Goal: Information Seeking & Learning: Check status

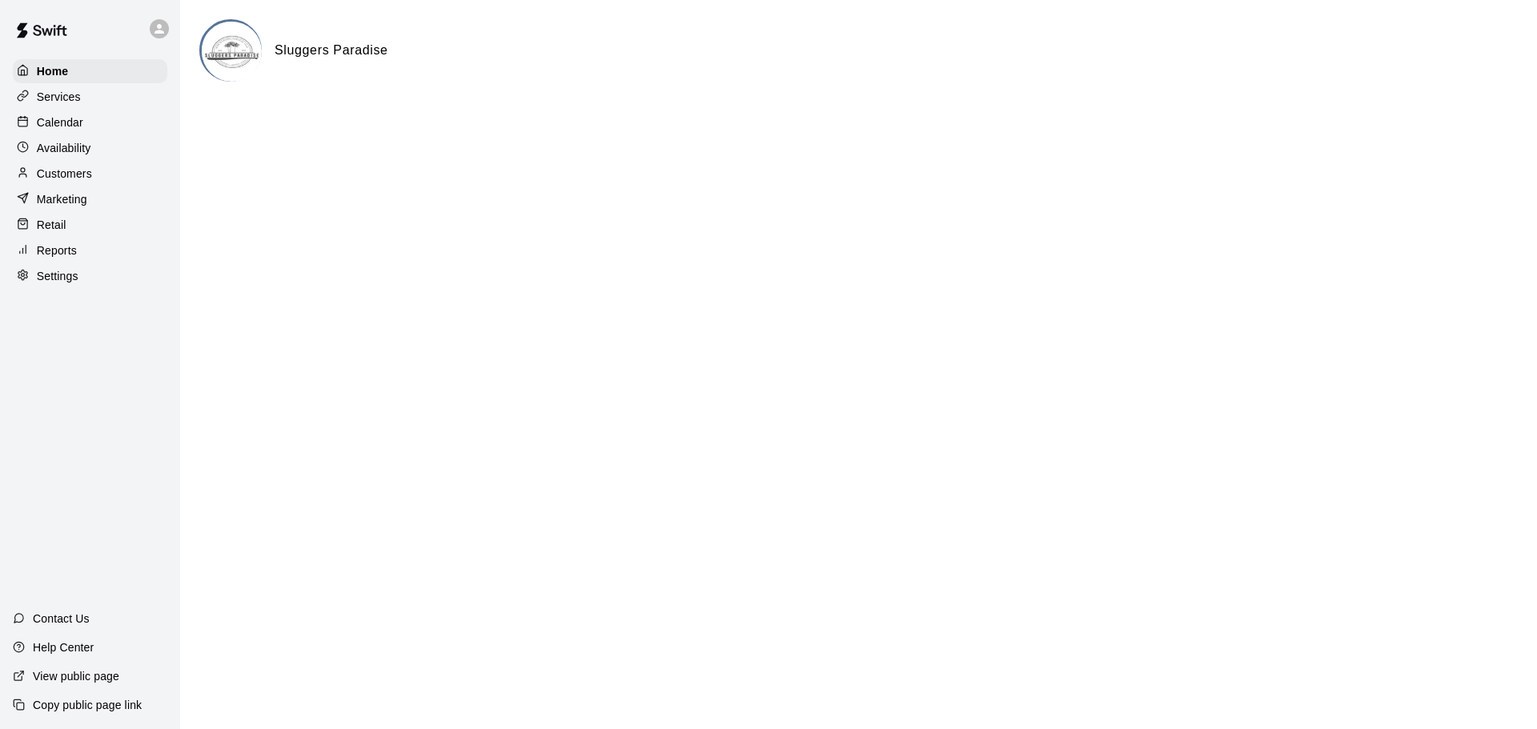
click at [68, 129] on p "Calendar" at bounding box center [60, 122] width 46 height 16
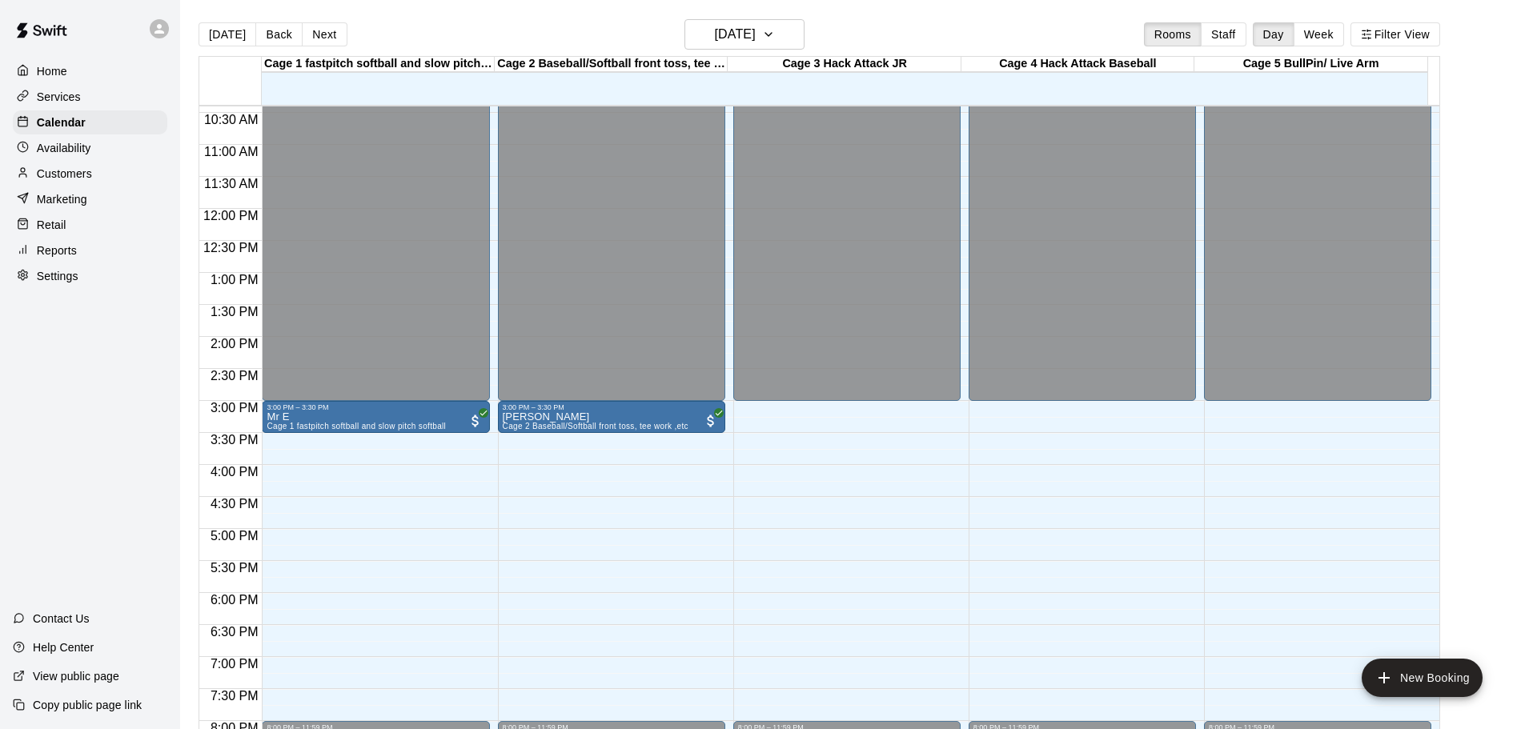
scroll to position [813, 0]
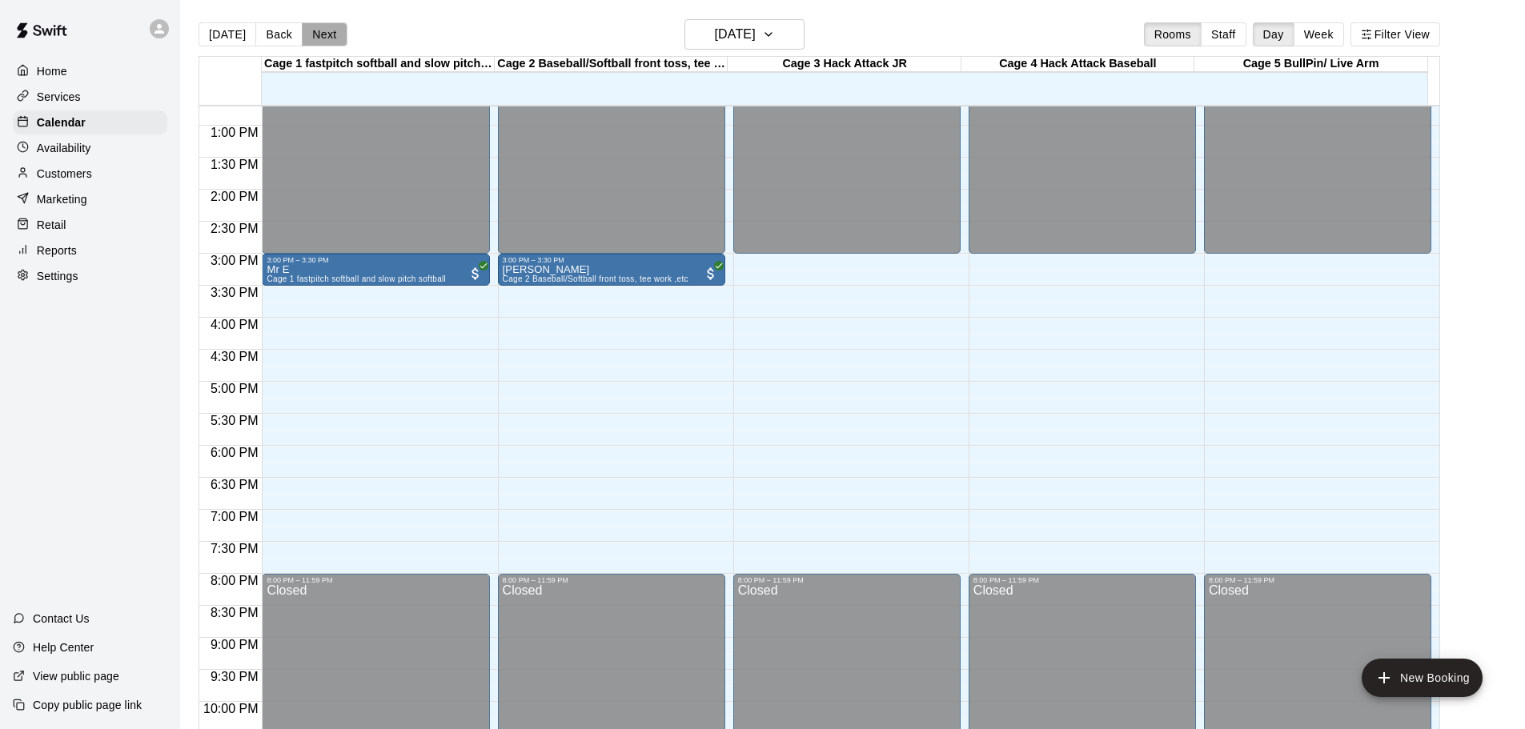
click at [328, 28] on button "Next" at bounding box center [324, 34] width 45 height 24
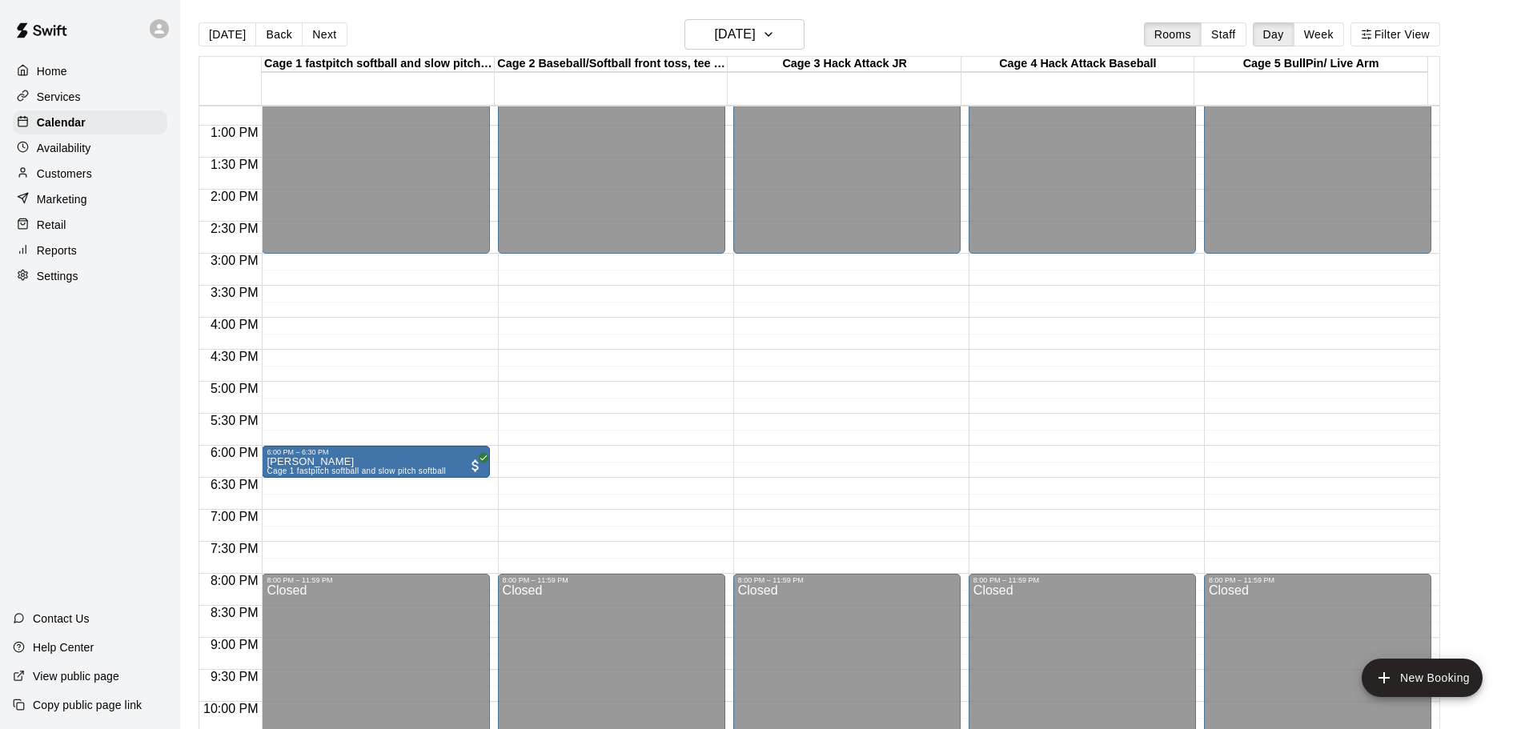
click at [327, 30] on button "Next" at bounding box center [324, 34] width 45 height 24
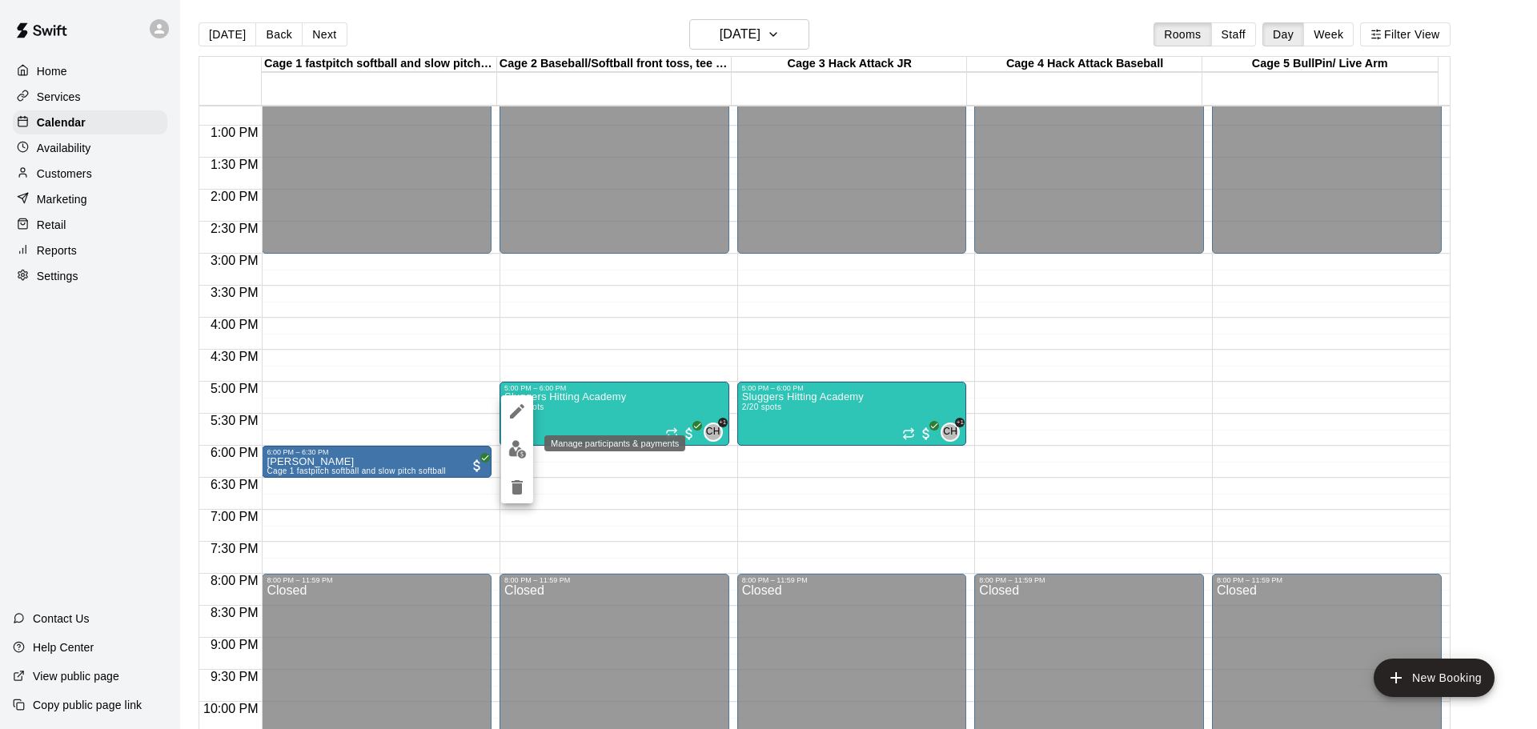
click at [511, 450] on img "edit" at bounding box center [517, 449] width 18 height 18
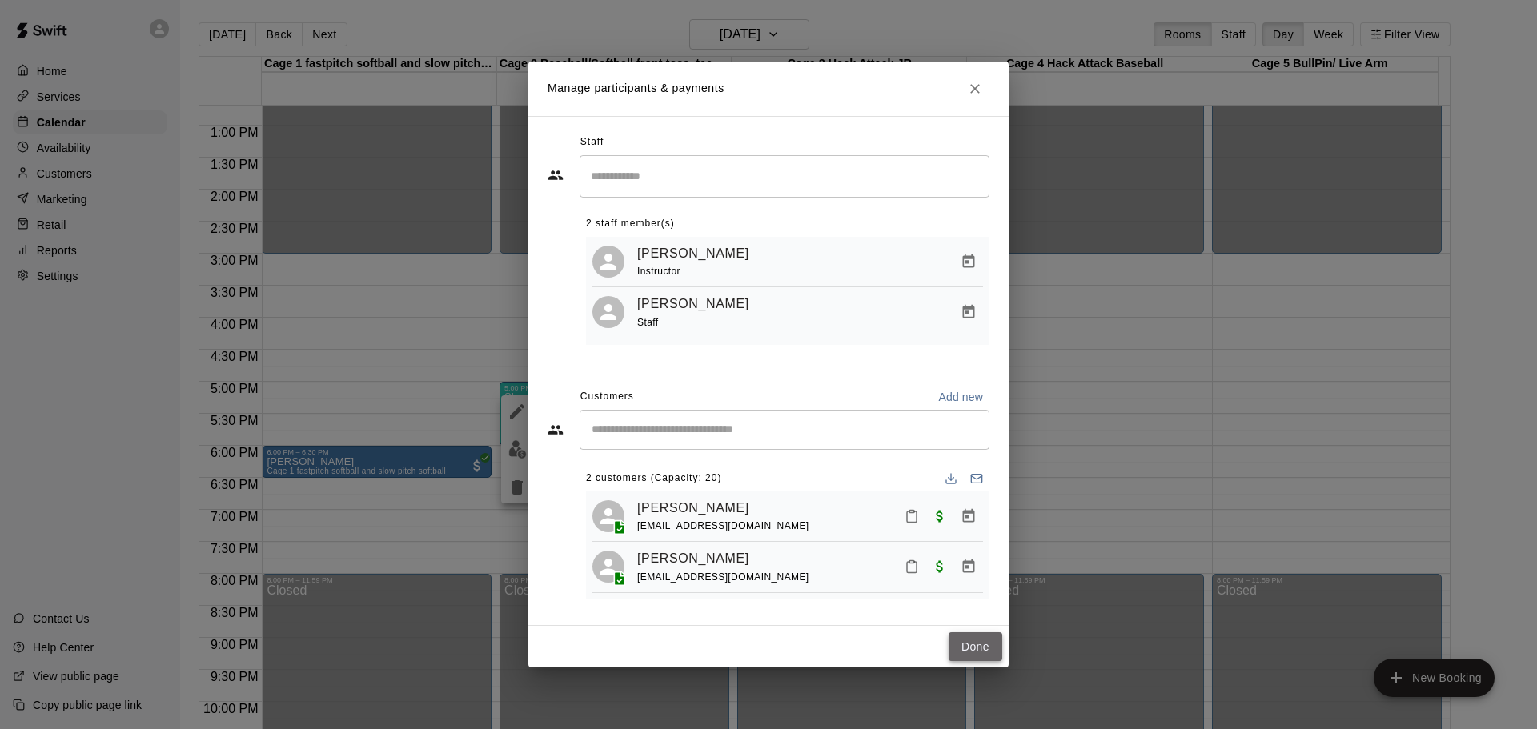
click at [979, 656] on button "Done" at bounding box center [976, 648] width 54 height 30
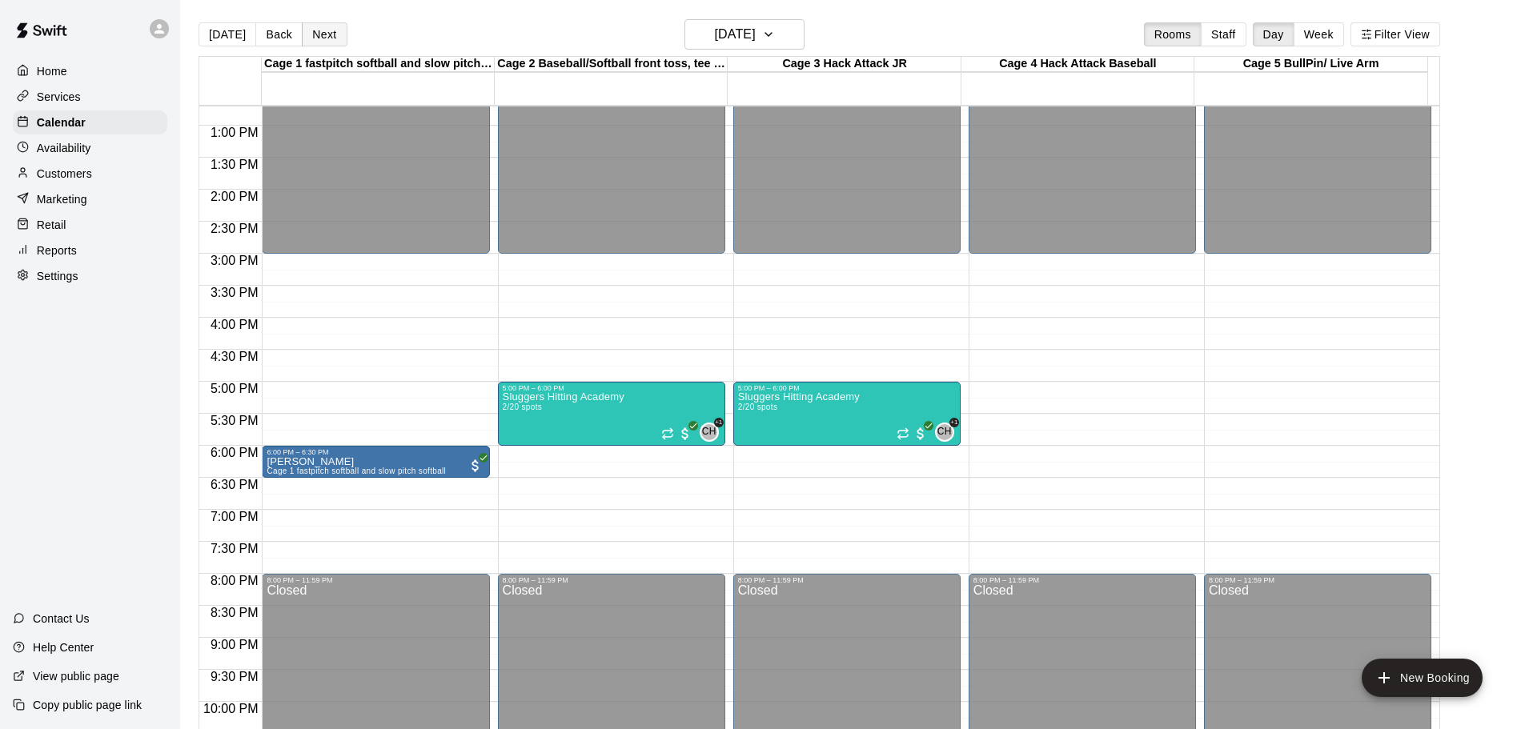
click at [326, 30] on button "Next" at bounding box center [324, 34] width 45 height 24
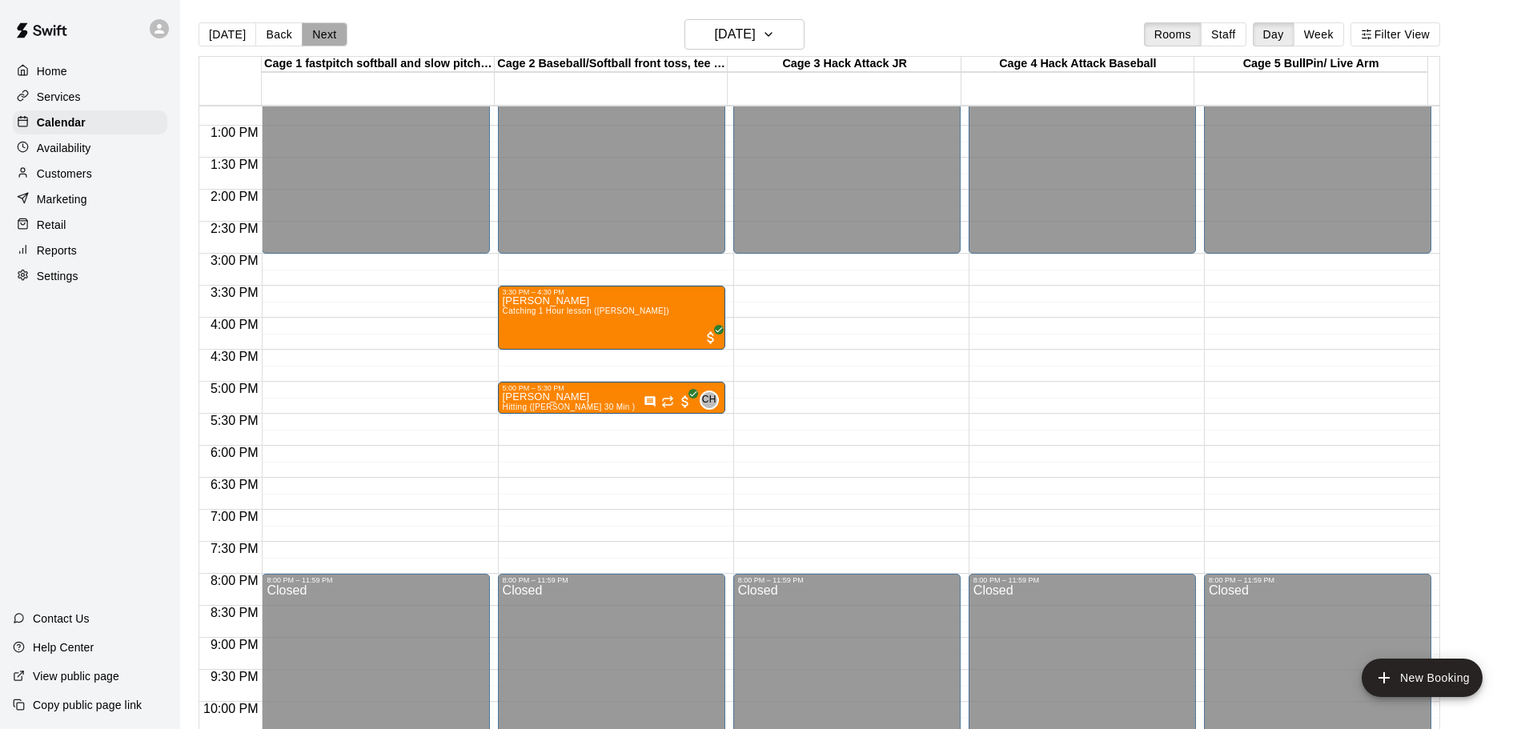
click at [324, 40] on button "Next" at bounding box center [324, 34] width 45 height 24
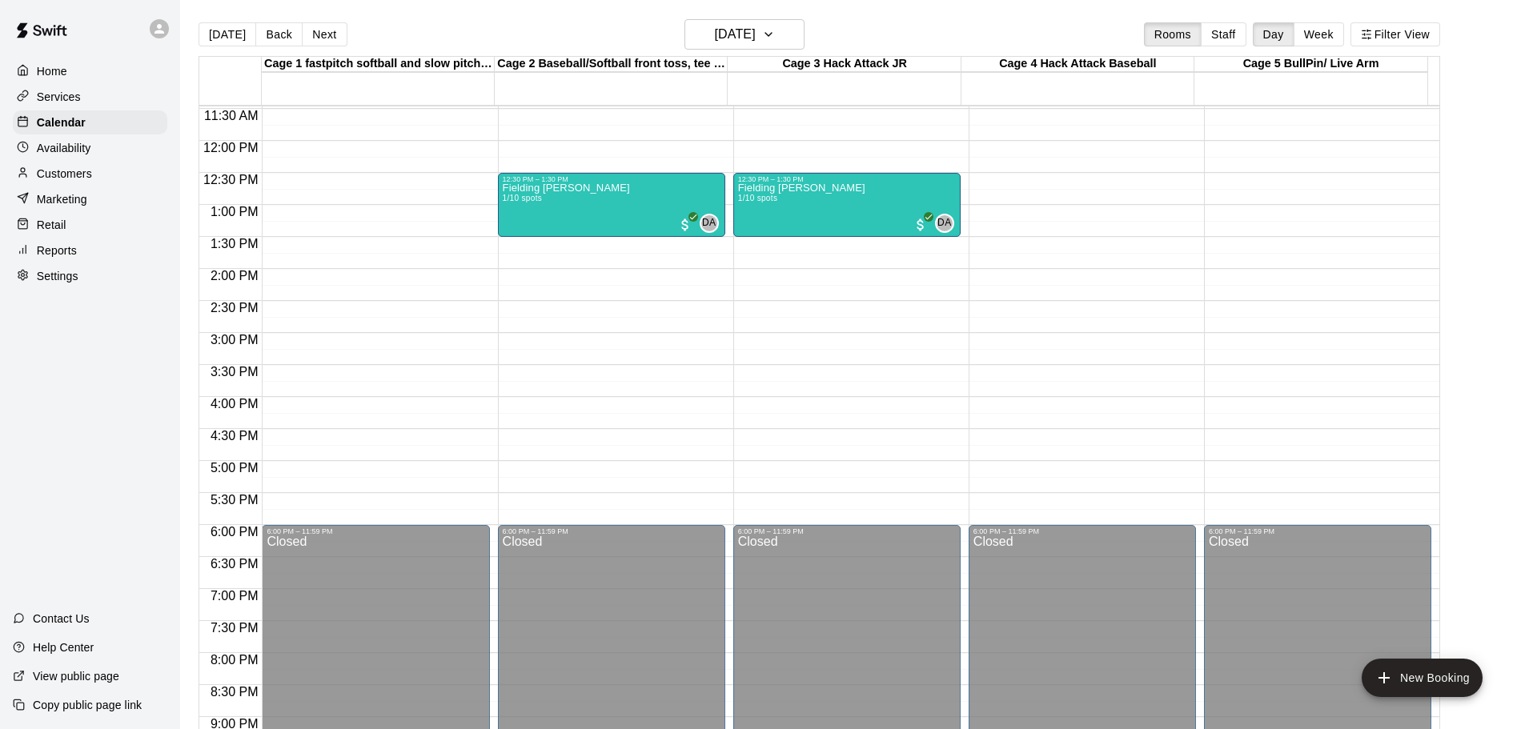
scroll to position [733, 0]
click at [40, 259] on p "Reports" at bounding box center [57, 251] width 40 height 16
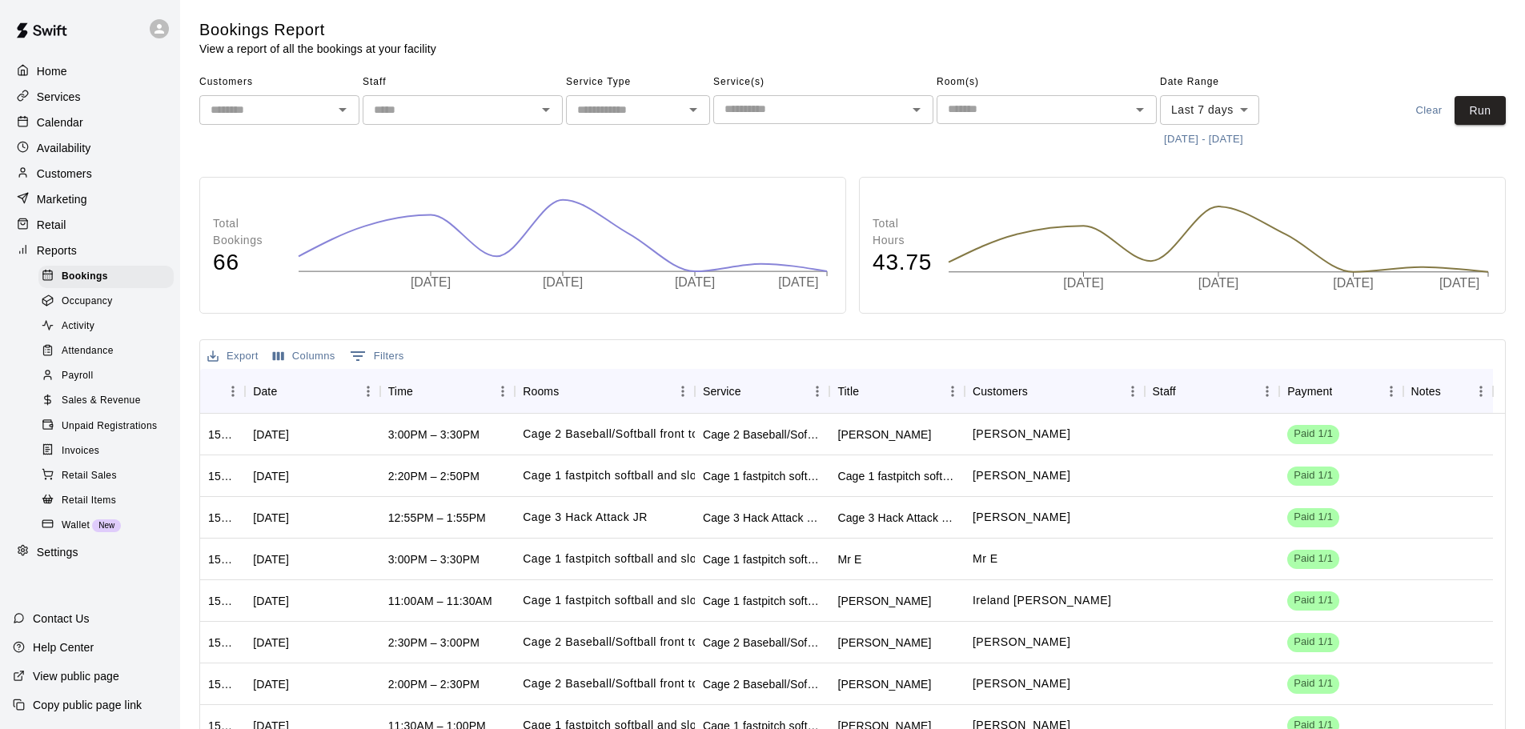
click at [123, 409] on span "Sales & Revenue" at bounding box center [101, 401] width 79 height 16
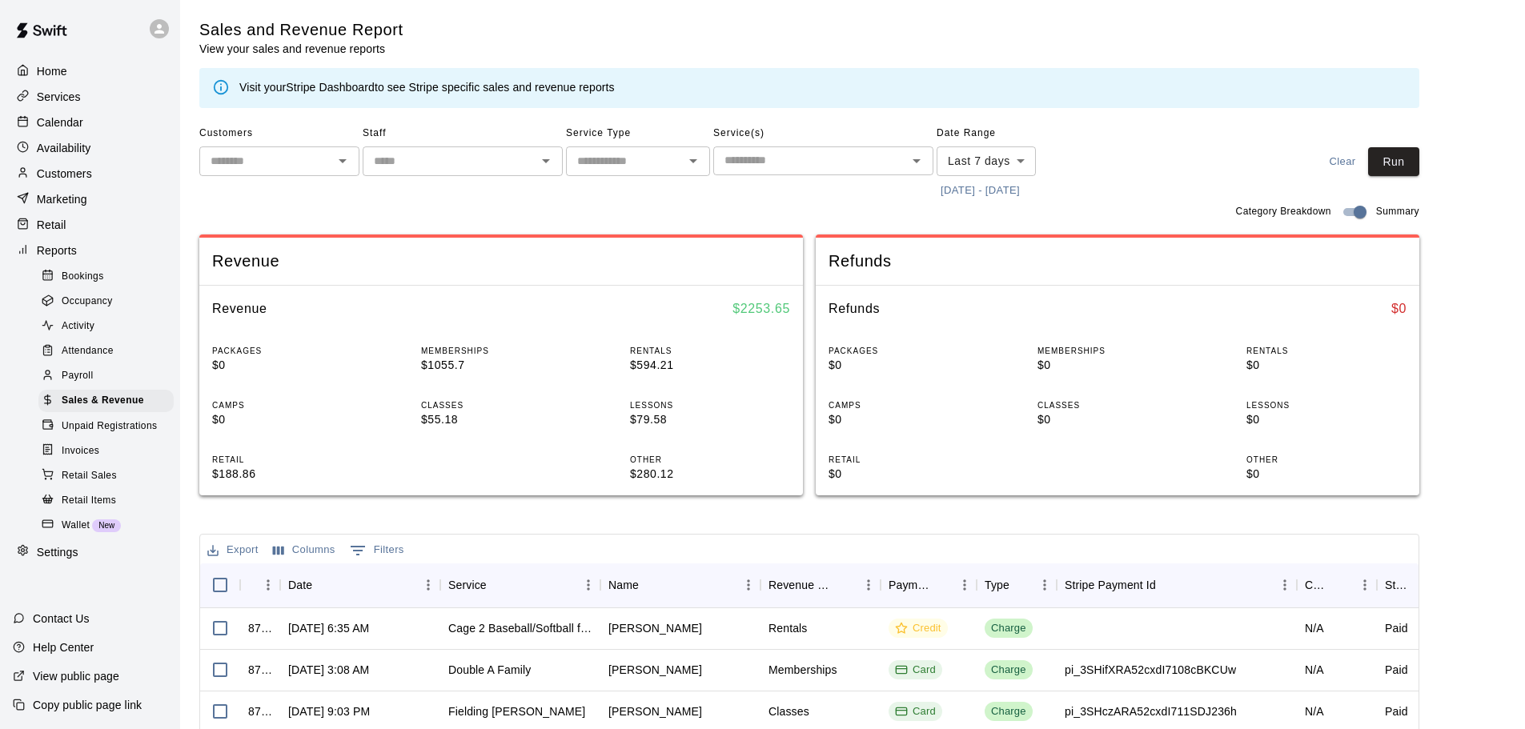
click at [996, 189] on button "[DATE] - [DATE]" at bounding box center [980, 191] width 87 height 25
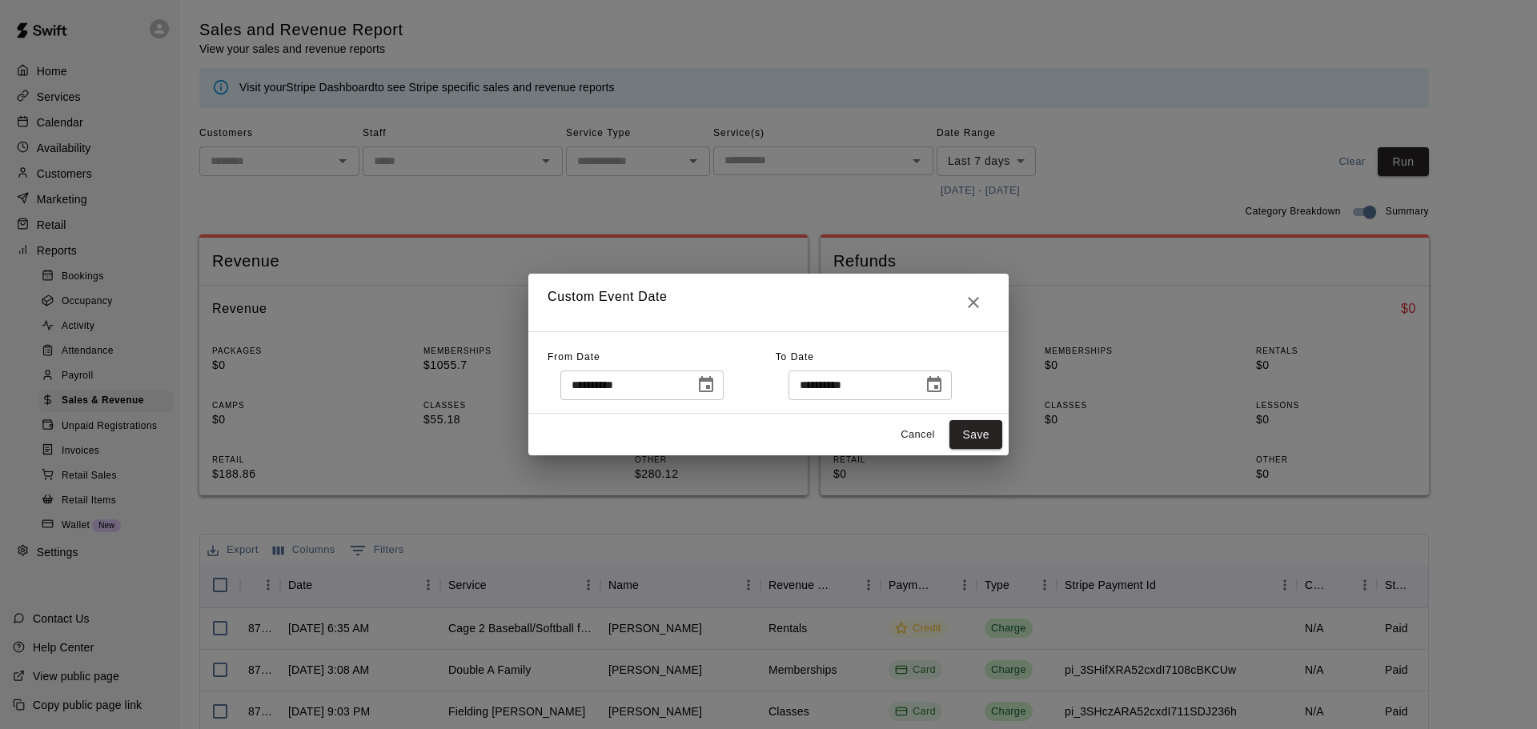
click at [944, 390] on icon "Choose date, selected date is Oct 13, 2025" at bounding box center [934, 385] width 19 height 19
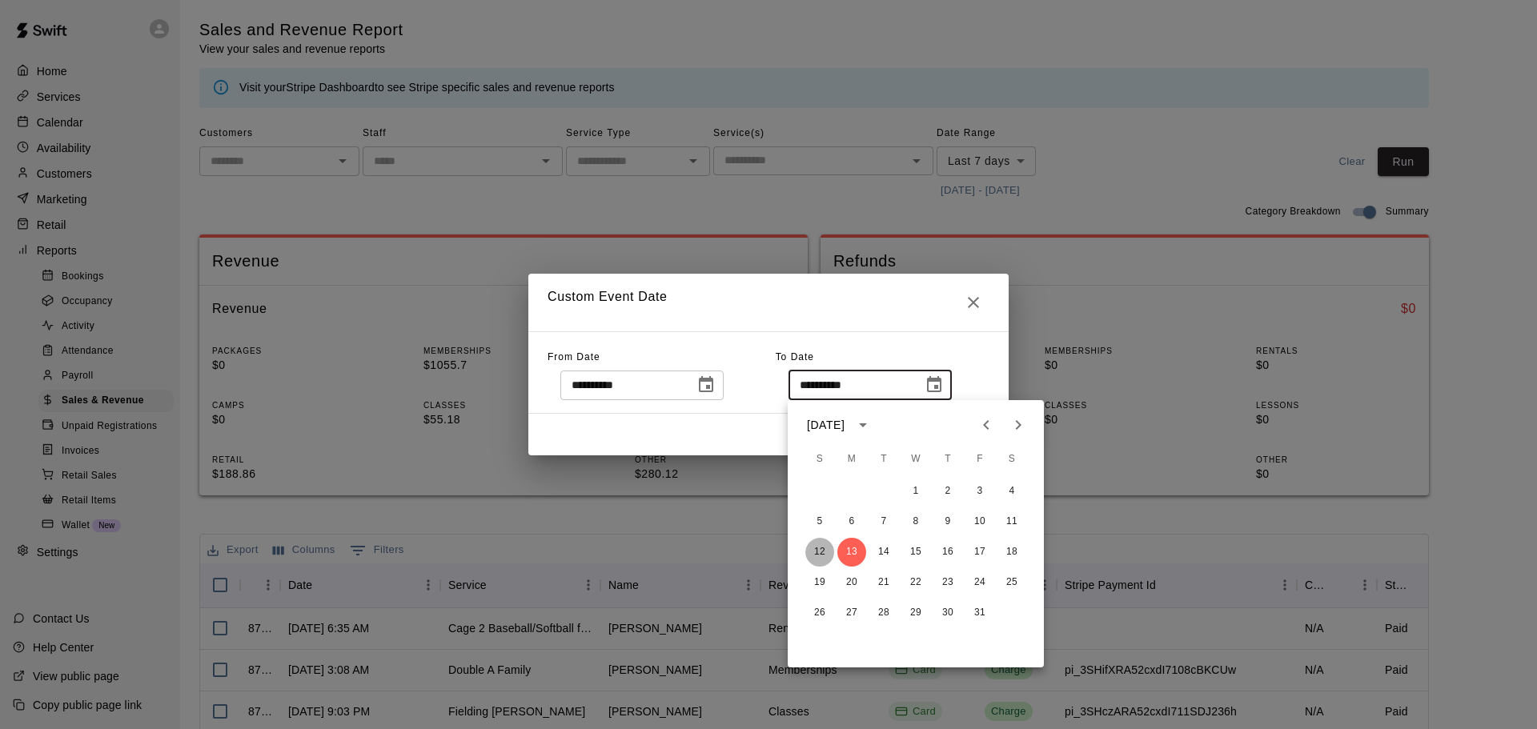
click at [817, 551] on button "12" at bounding box center [819, 552] width 29 height 29
type input "**********"
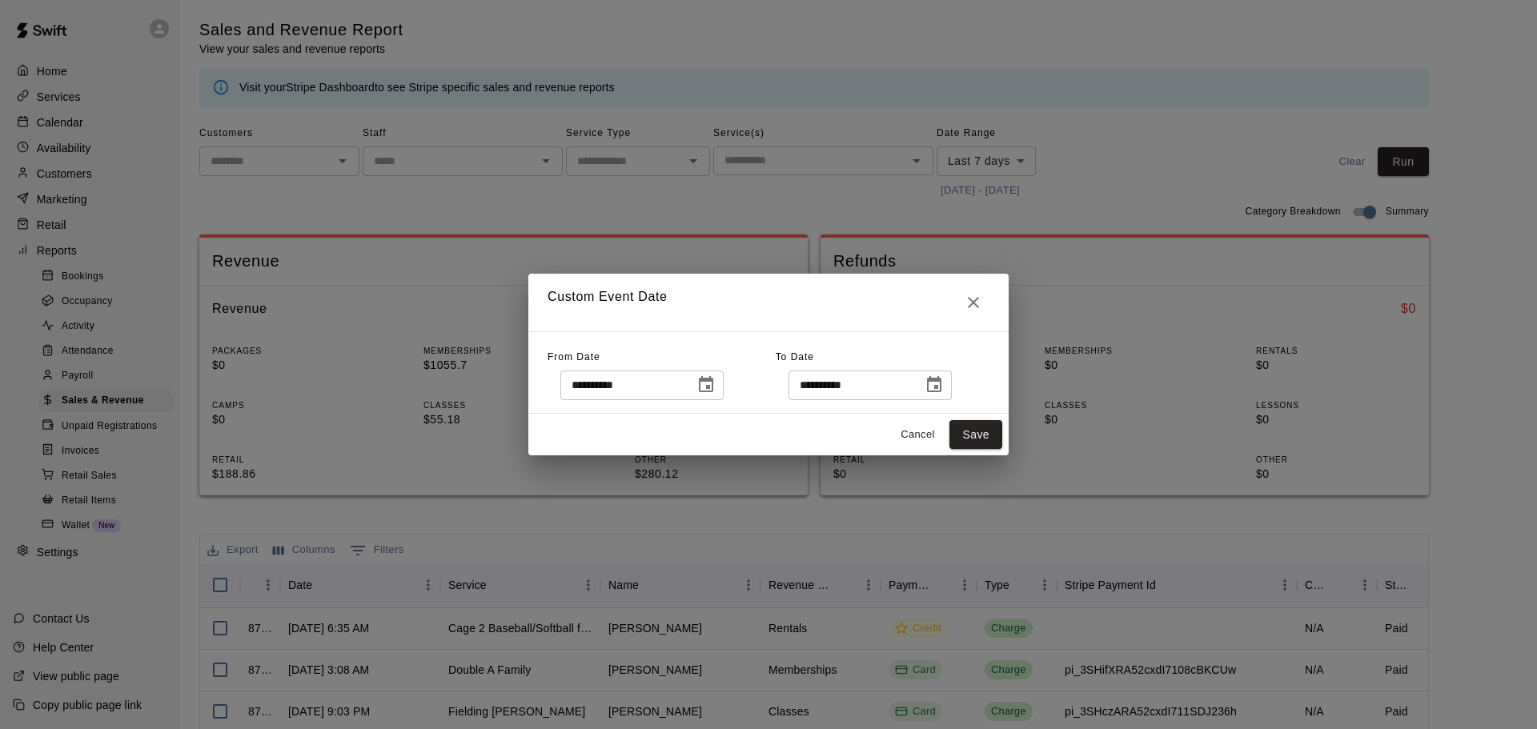
click at [713, 382] on icon "Choose date, selected date is Oct 6, 2025" at bounding box center [706, 384] width 14 height 16
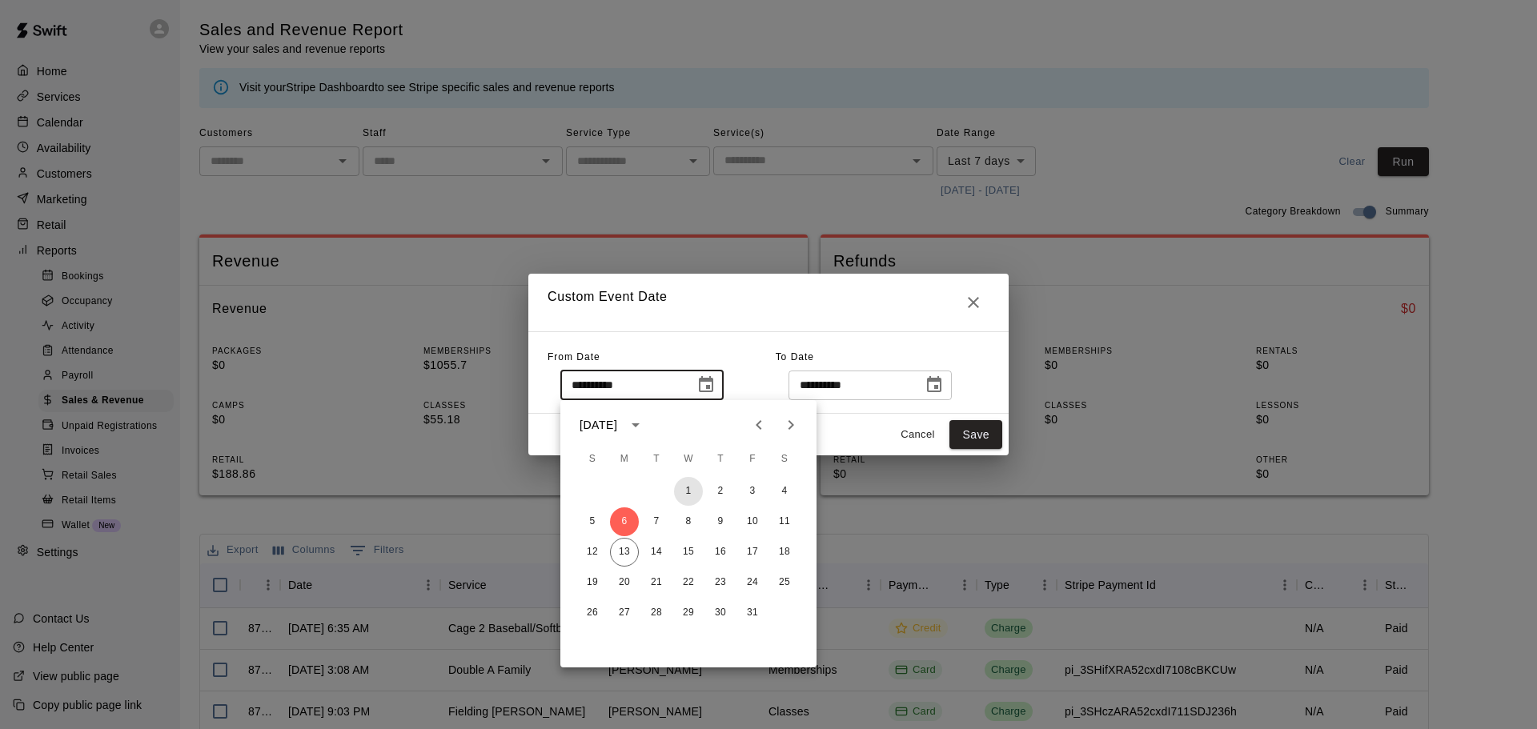
drag, startPoint x: 692, startPoint y: 486, endPoint x: 781, endPoint y: 468, distance: 90.8
click at [692, 487] on button "1" at bounding box center [688, 491] width 29 height 29
type input "**********"
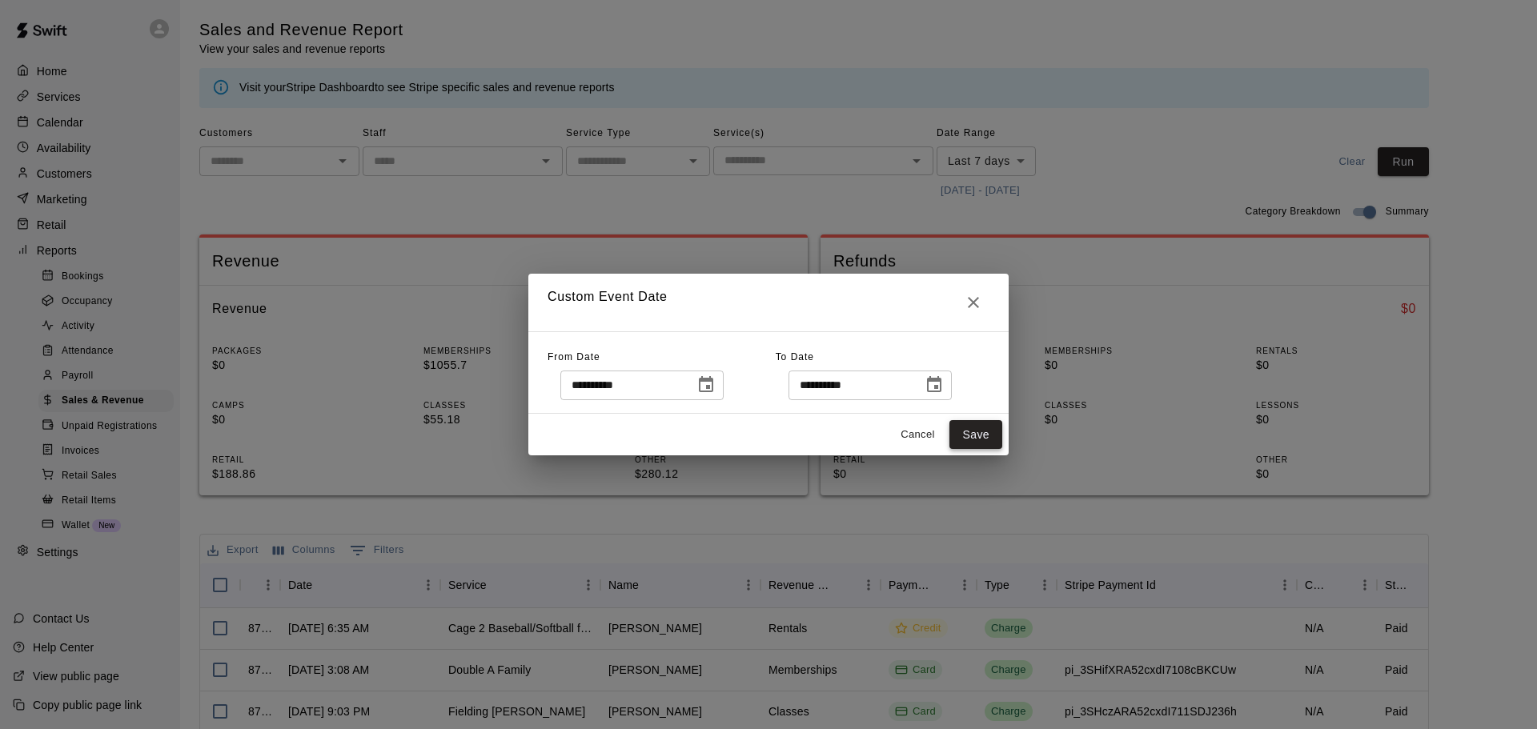
click at [990, 436] on button "Save" at bounding box center [976, 435] width 53 height 30
type input "******"
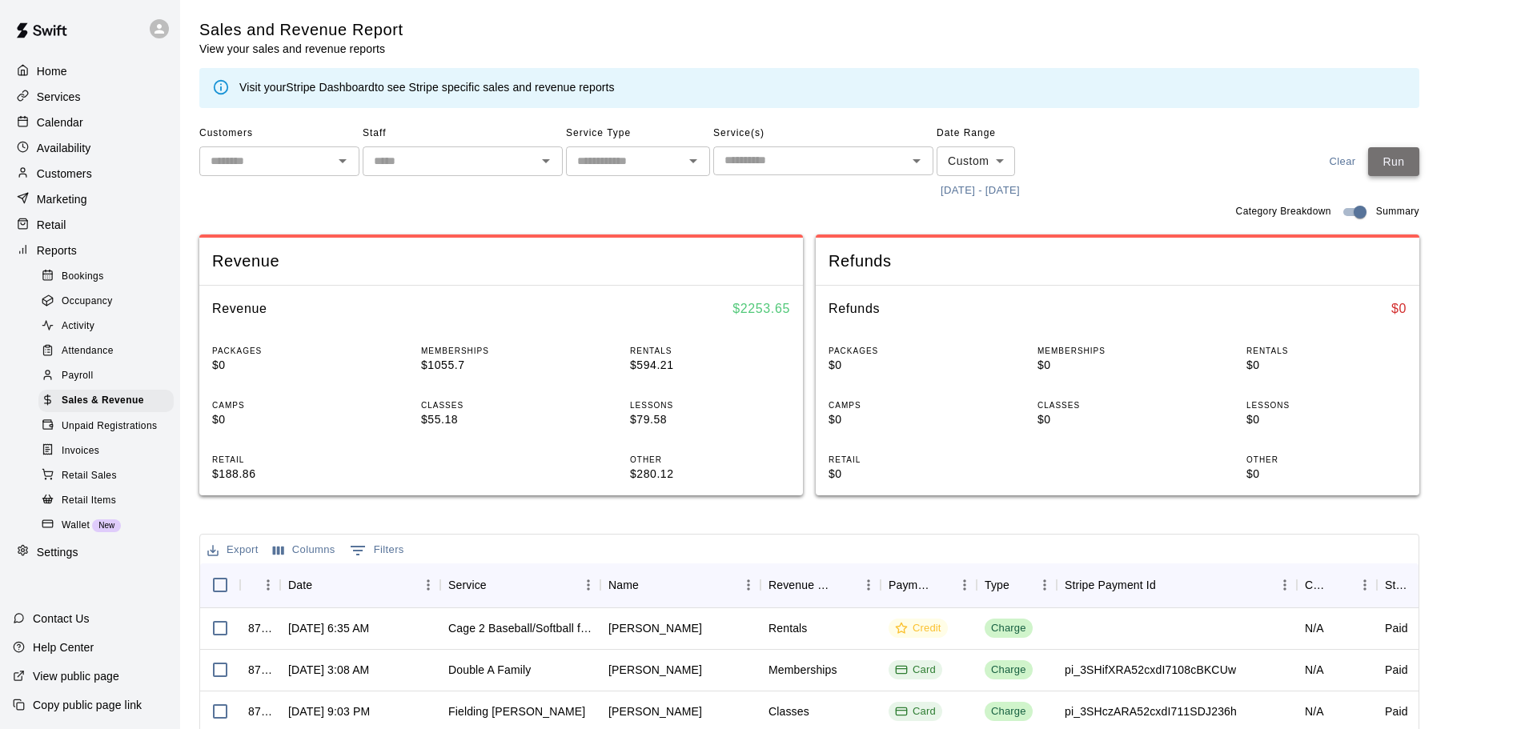
click at [1404, 166] on button "Run" at bounding box center [1393, 162] width 51 height 30
click at [986, 202] on button "[DATE] - [DATE]" at bounding box center [980, 191] width 87 height 25
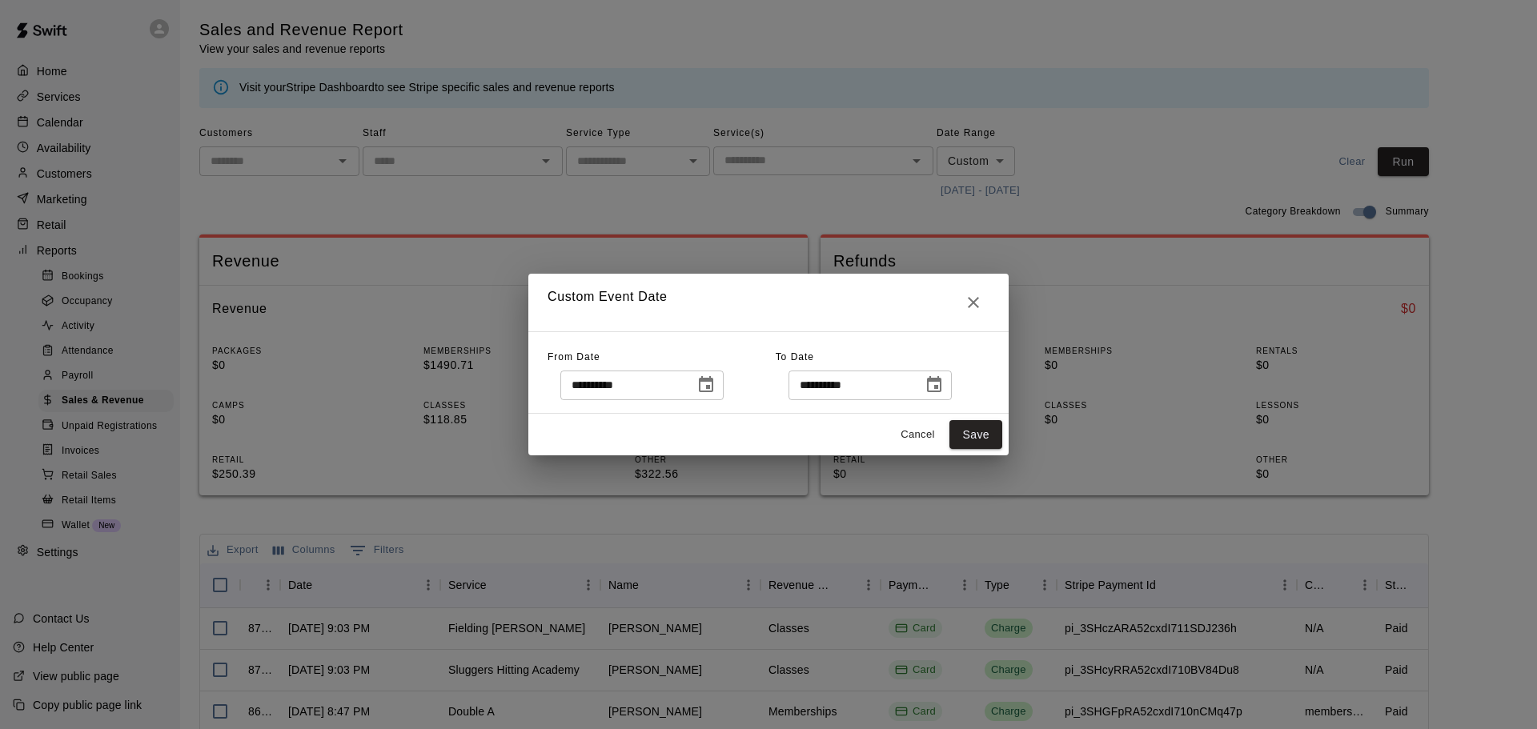
click at [944, 384] on icon "Choose date, selected date is Oct 12, 2025" at bounding box center [934, 385] width 19 height 19
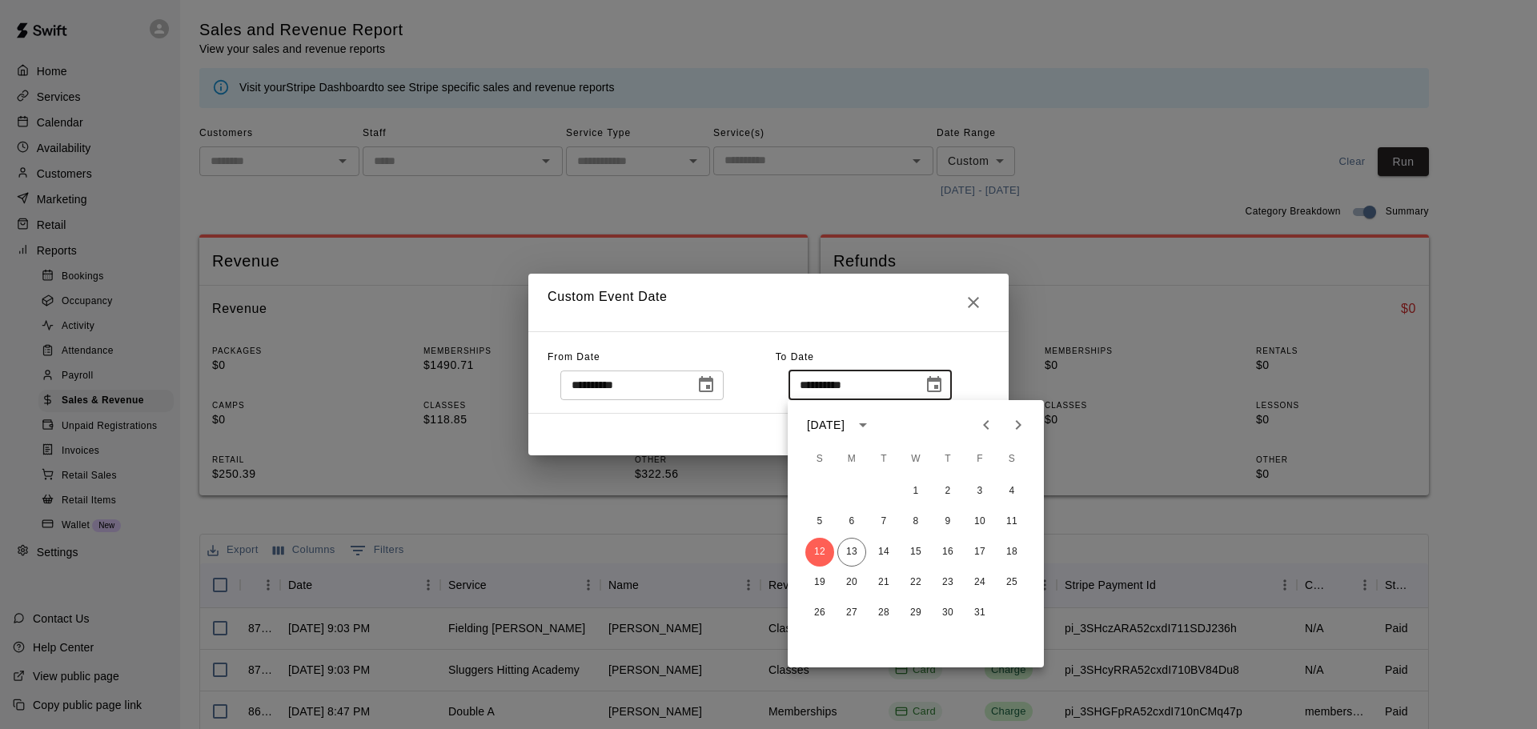
click at [998, 425] on button "Previous month" at bounding box center [986, 425] width 32 height 32
click at [973, 524] on button "12" at bounding box center [980, 522] width 29 height 29
type input "**********"
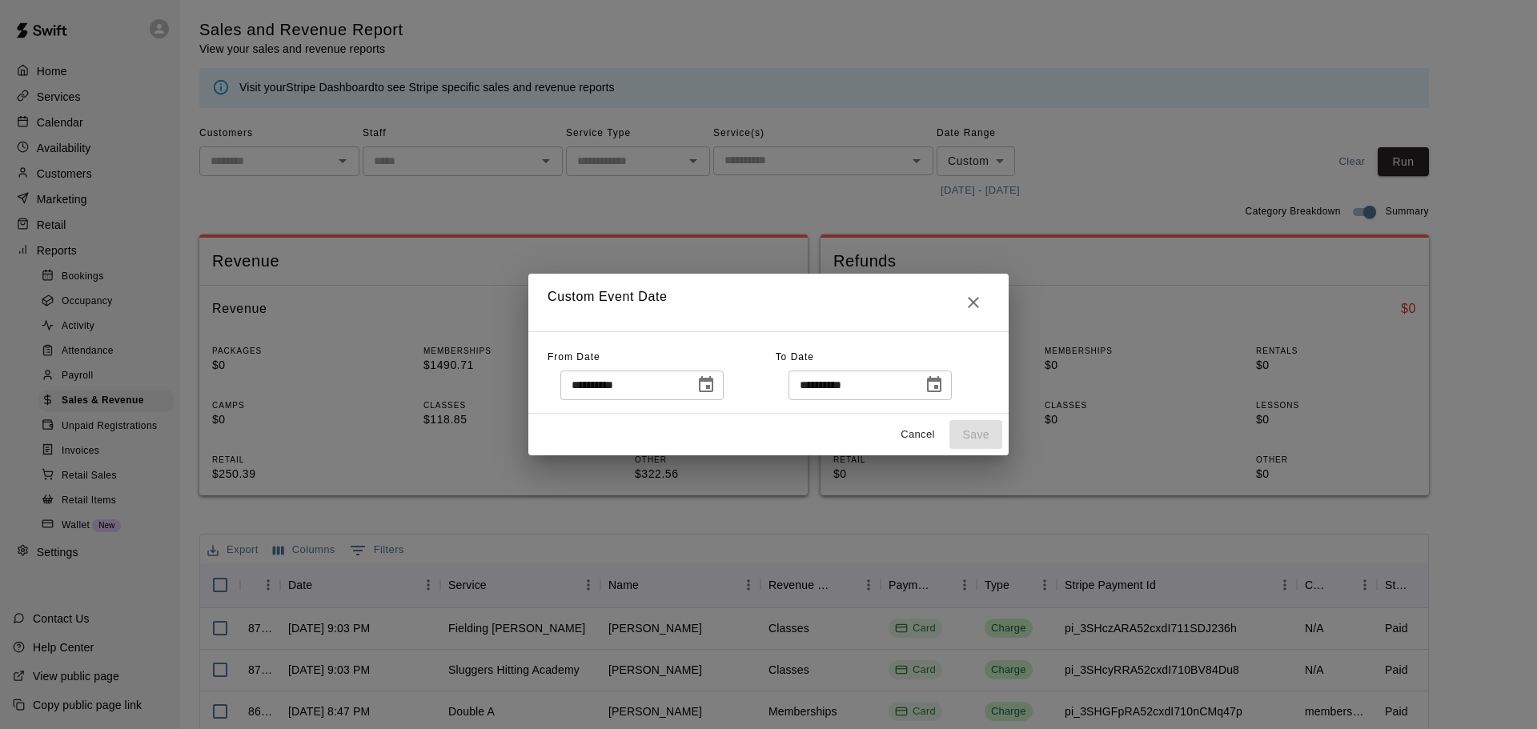
click at [716, 390] on icon "Choose date, selected date is Oct 1, 2025" at bounding box center [706, 385] width 19 height 19
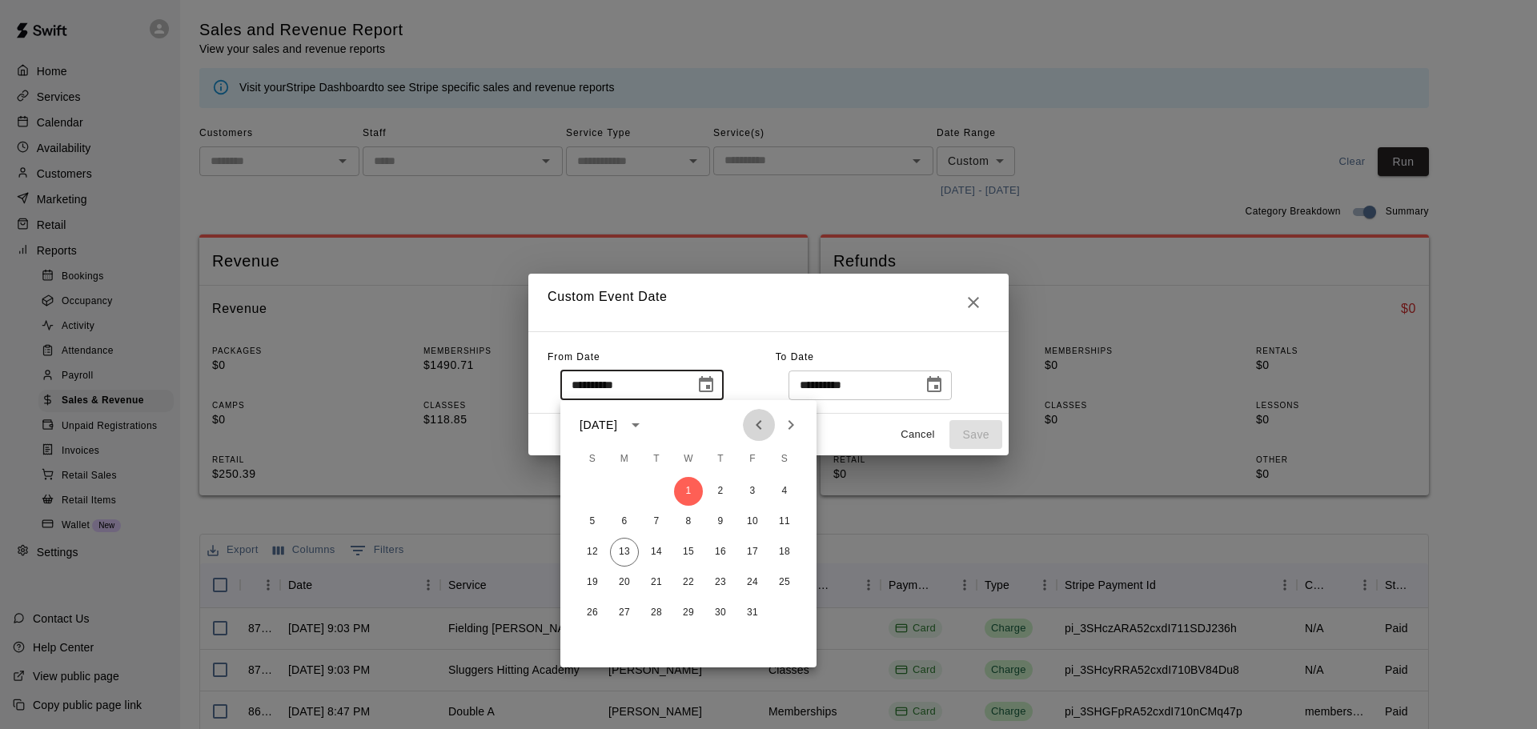
click at [763, 431] on icon "Previous month" at bounding box center [758, 425] width 19 height 19
drag, startPoint x: 622, startPoint y: 488, endPoint x: 758, endPoint y: 448, distance: 141.7
click at [631, 488] on button "1" at bounding box center [624, 491] width 29 height 29
type input "**********"
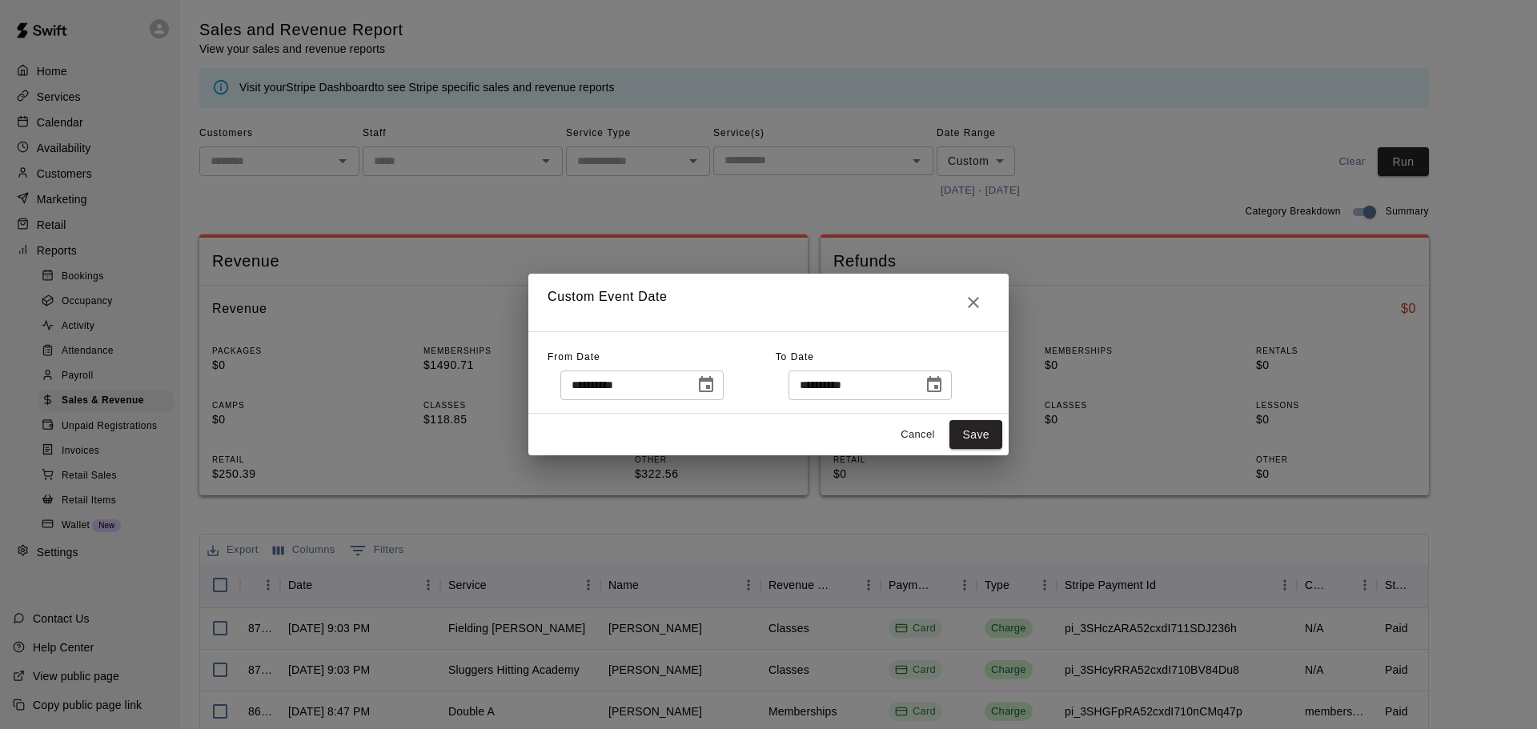
drag, startPoint x: 979, startPoint y: 432, endPoint x: 1150, endPoint y: 318, distance: 205.4
click at [995, 425] on button "Save" at bounding box center [976, 435] width 53 height 30
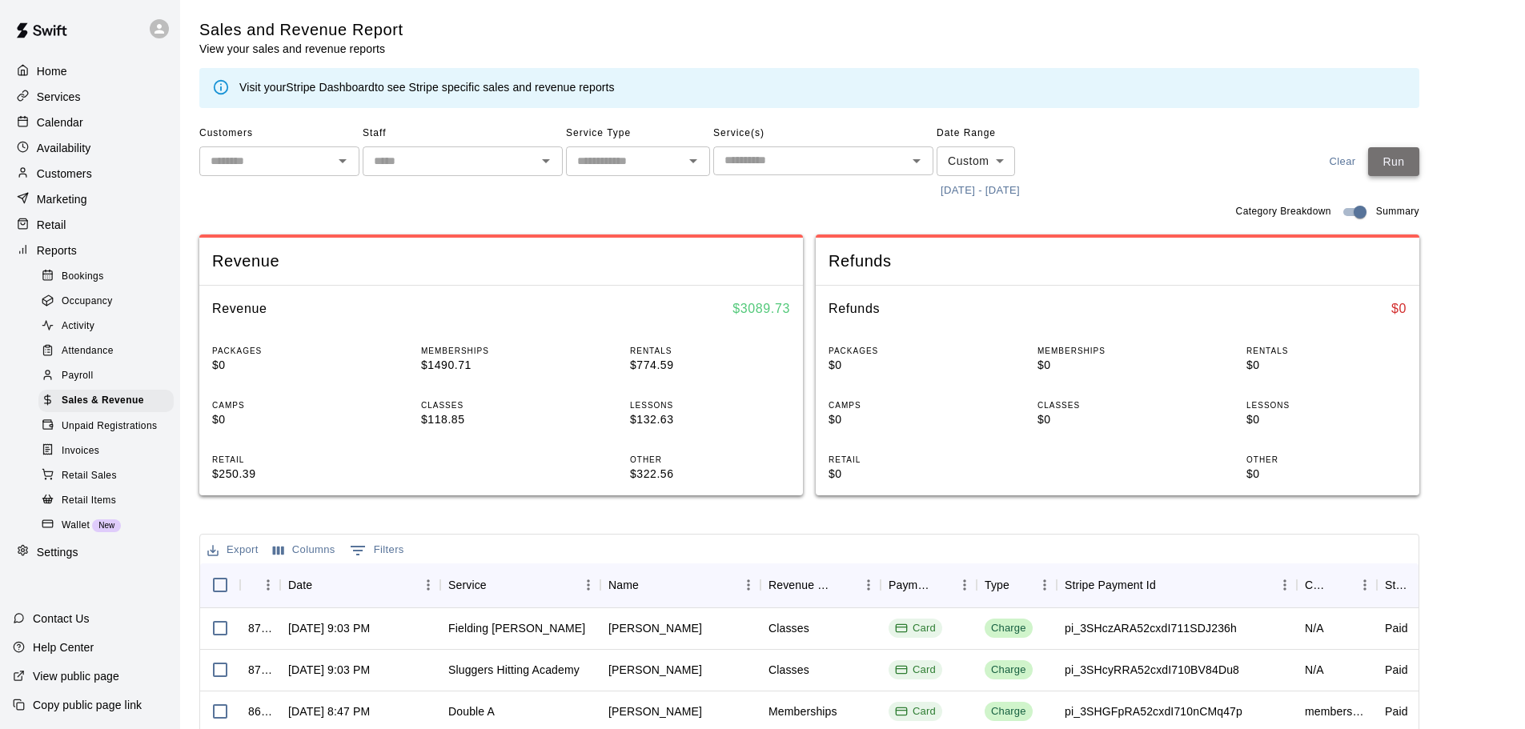
click at [1397, 158] on button "Run" at bounding box center [1393, 162] width 51 height 30
